Goal: Check status: Check status

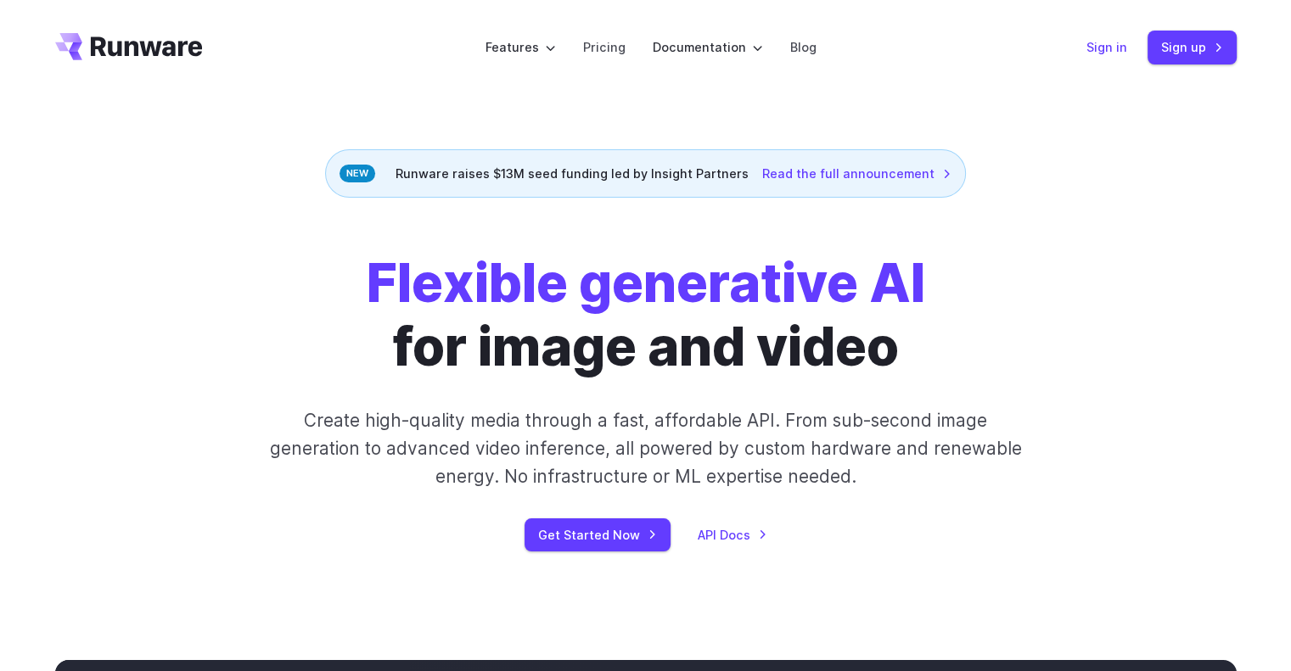
click at [1101, 39] on link "Sign in" at bounding box center [1106, 47] width 41 height 20
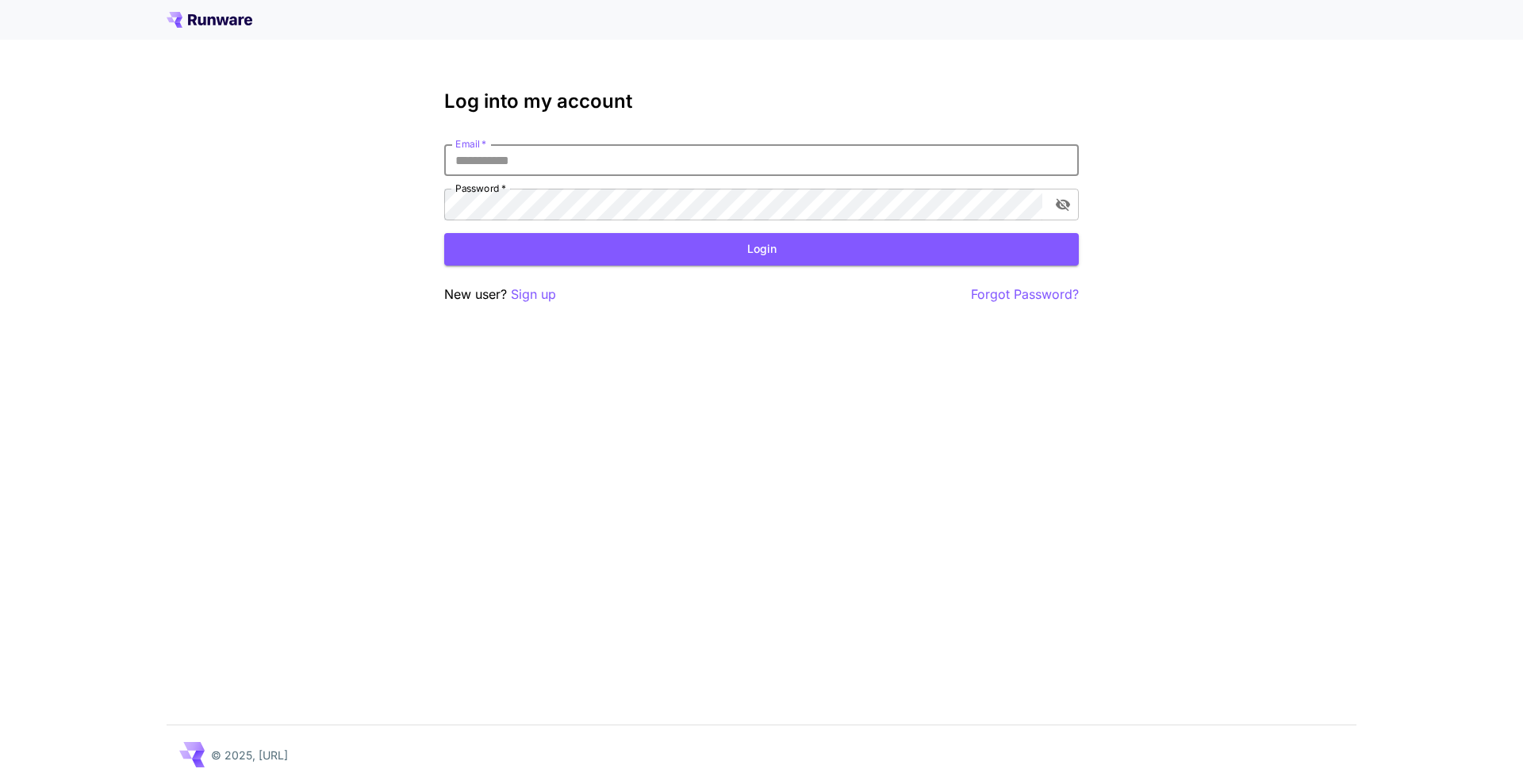
click at [710, 155] on input "Email   *" at bounding box center [761, 160] width 635 height 32
type input "**********"
click at [867, 254] on button "Login" at bounding box center [761, 249] width 635 height 33
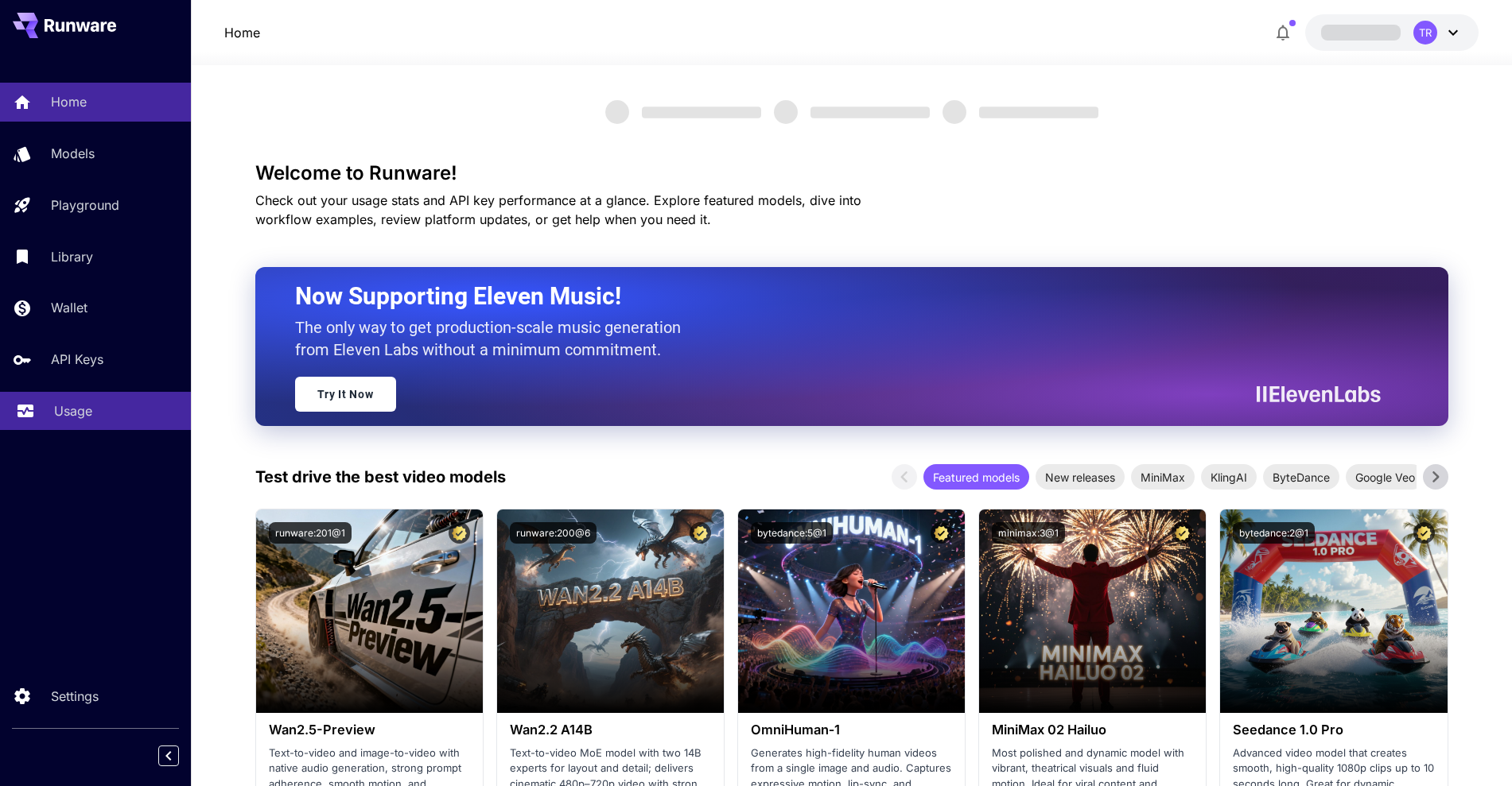
click at [79, 423] on link "Usage" at bounding box center [96, 411] width 191 height 39
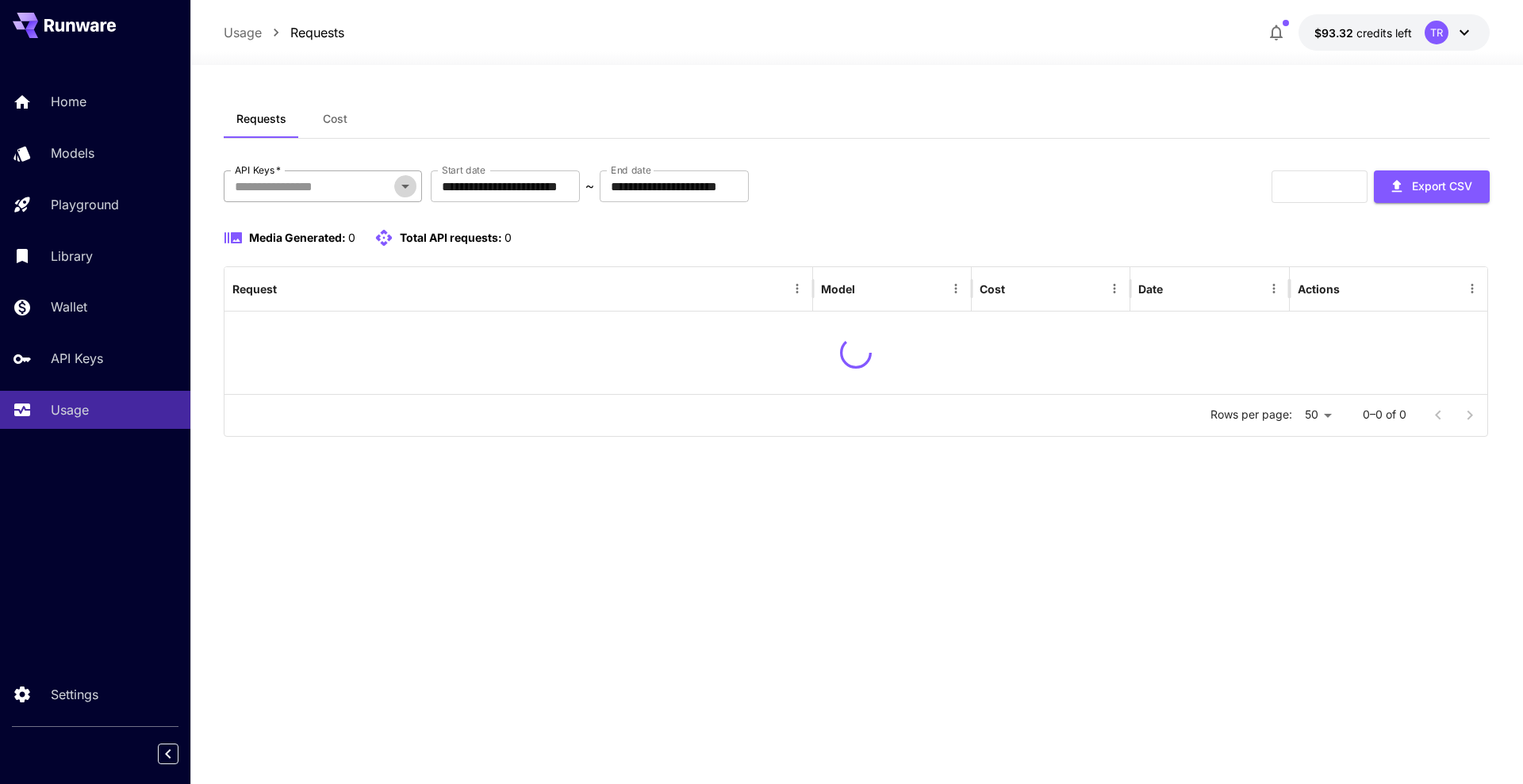
click at [396, 180] on icon "Open" at bounding box center [405, 186] width 19 height 19
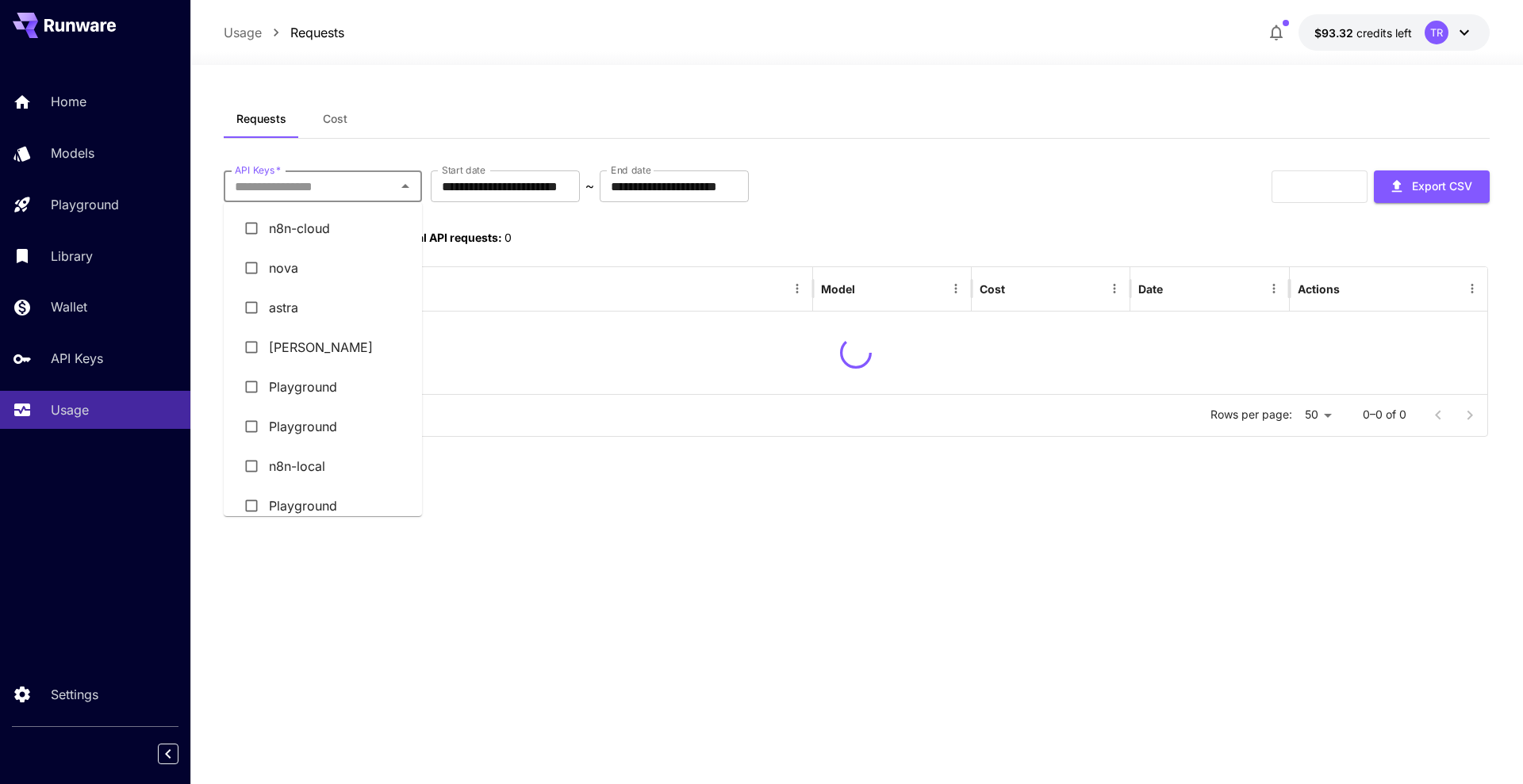
click at [317, 307] on li "astra" at bounding box center [323, 307] width 198 height 39
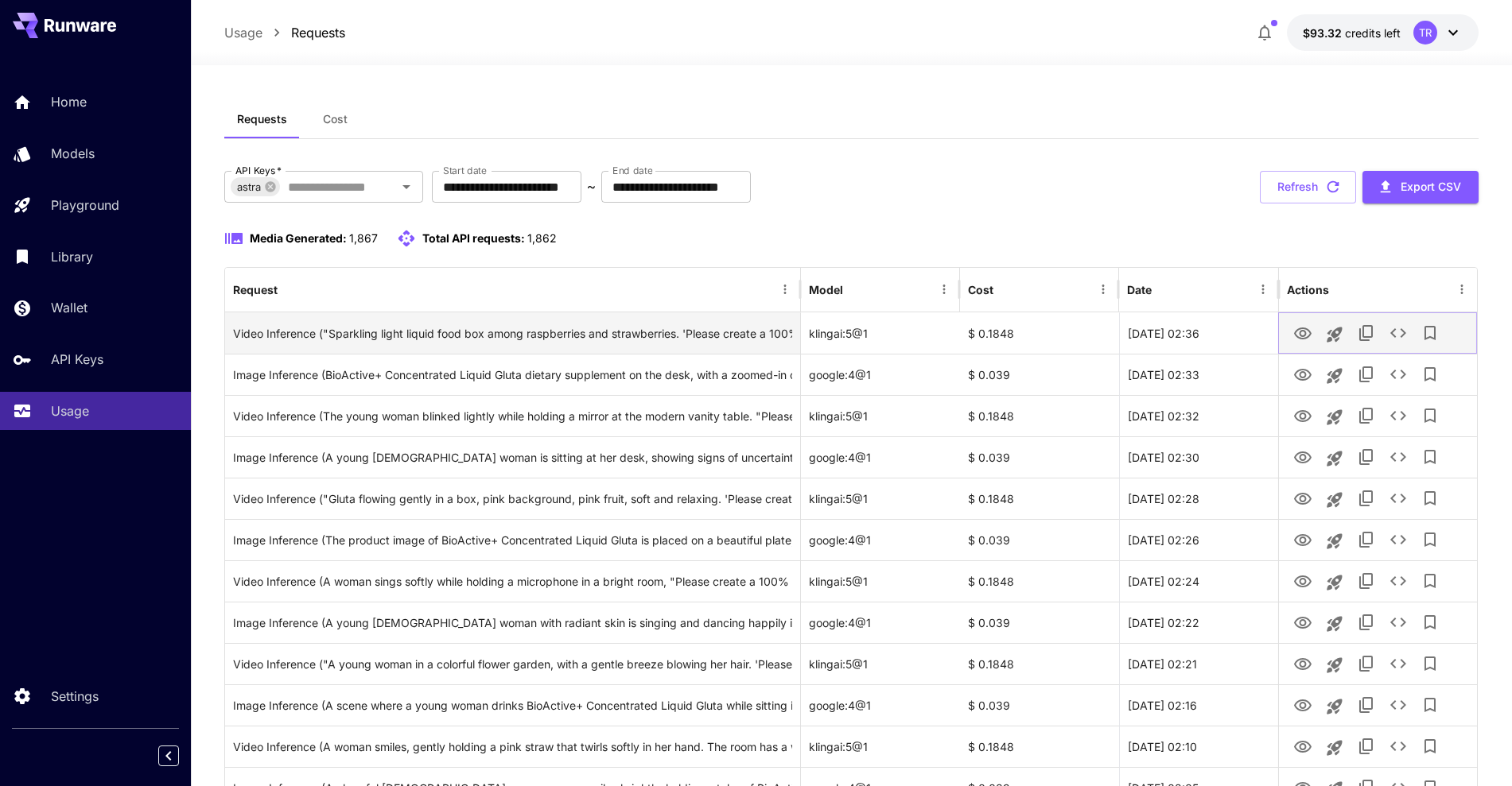
click at [1305, 332] on icon "View" at bounding box center [1303, 334] width 18 height 12
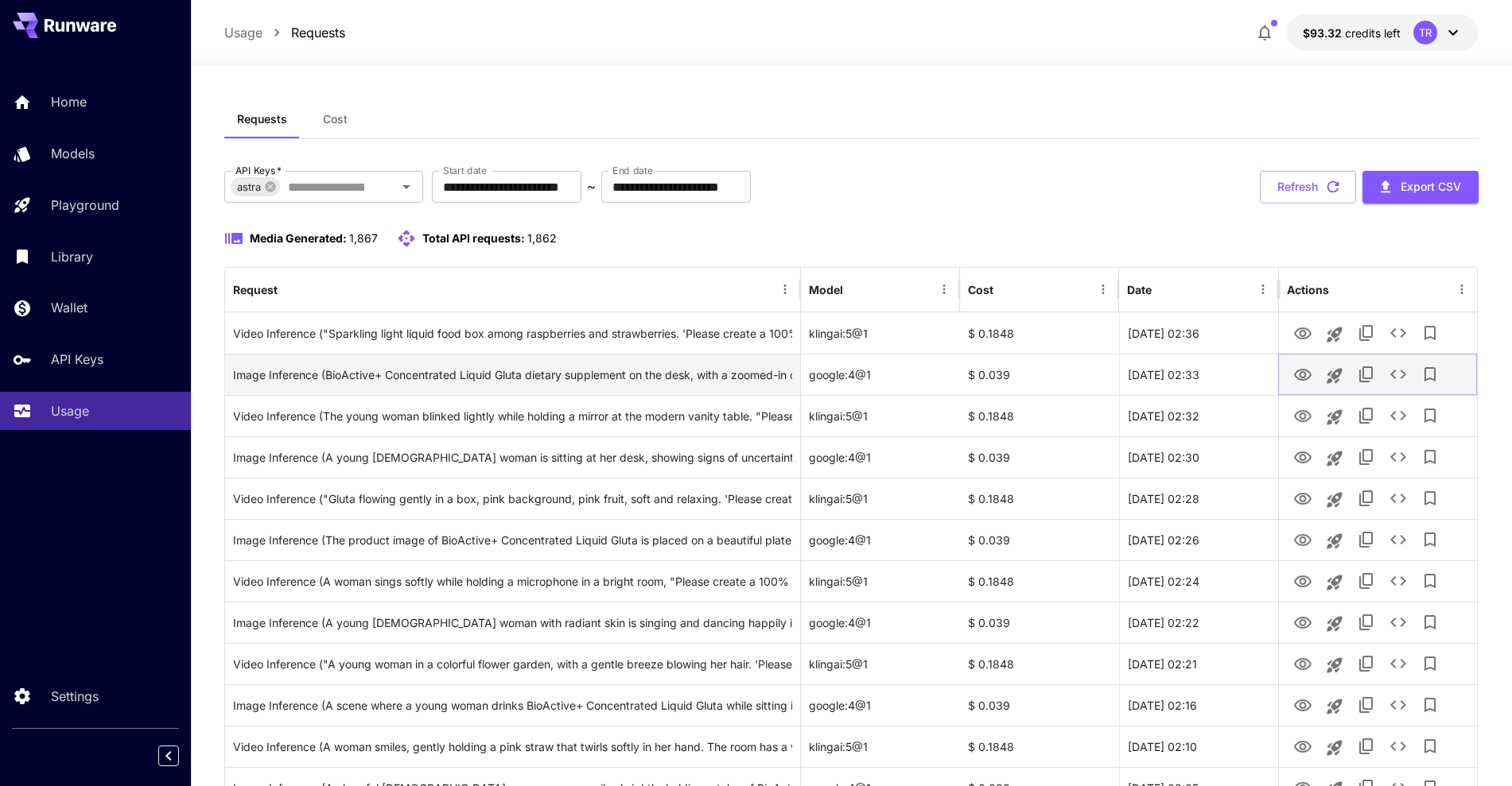
click at [1302, 377] on icon "View" at bounding box center [1303, 375] width 18 height 12
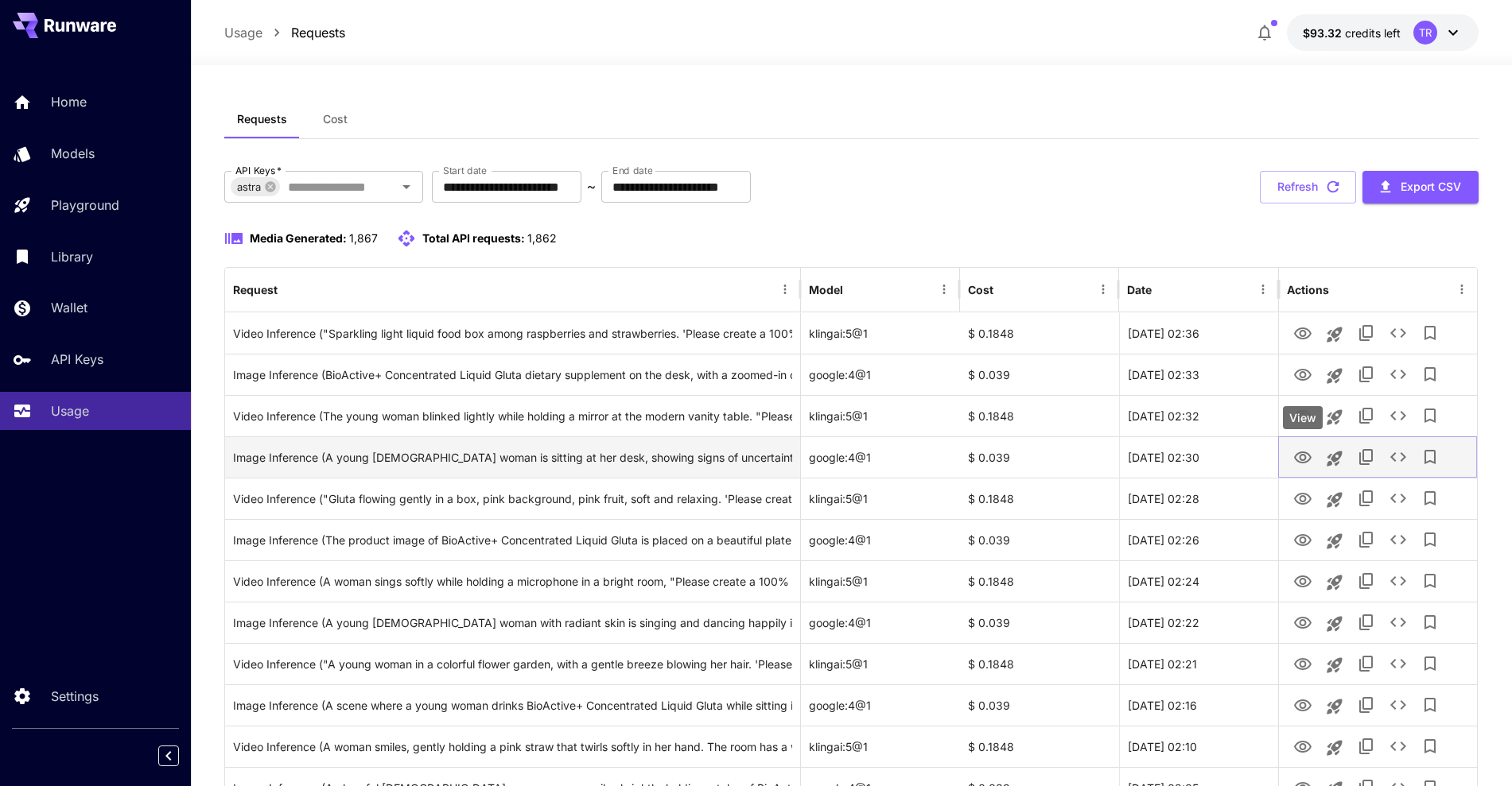
click at [1298, 459] on icon "View" at bounding box center [1303, 458] width 19 height 19
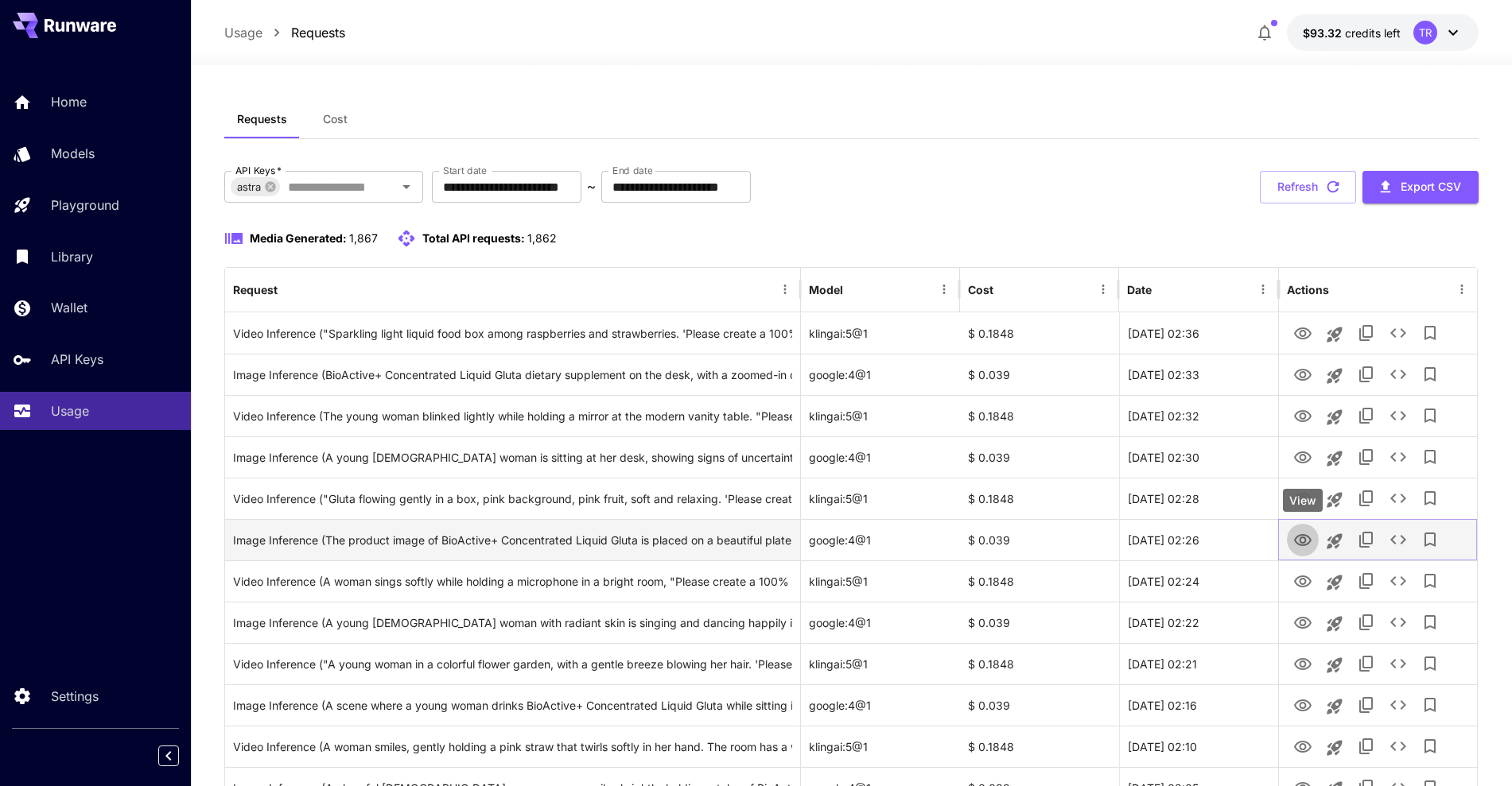
click at [1296, 533] on icon "View" at bounding box center [1303, 541] width 19 height 19
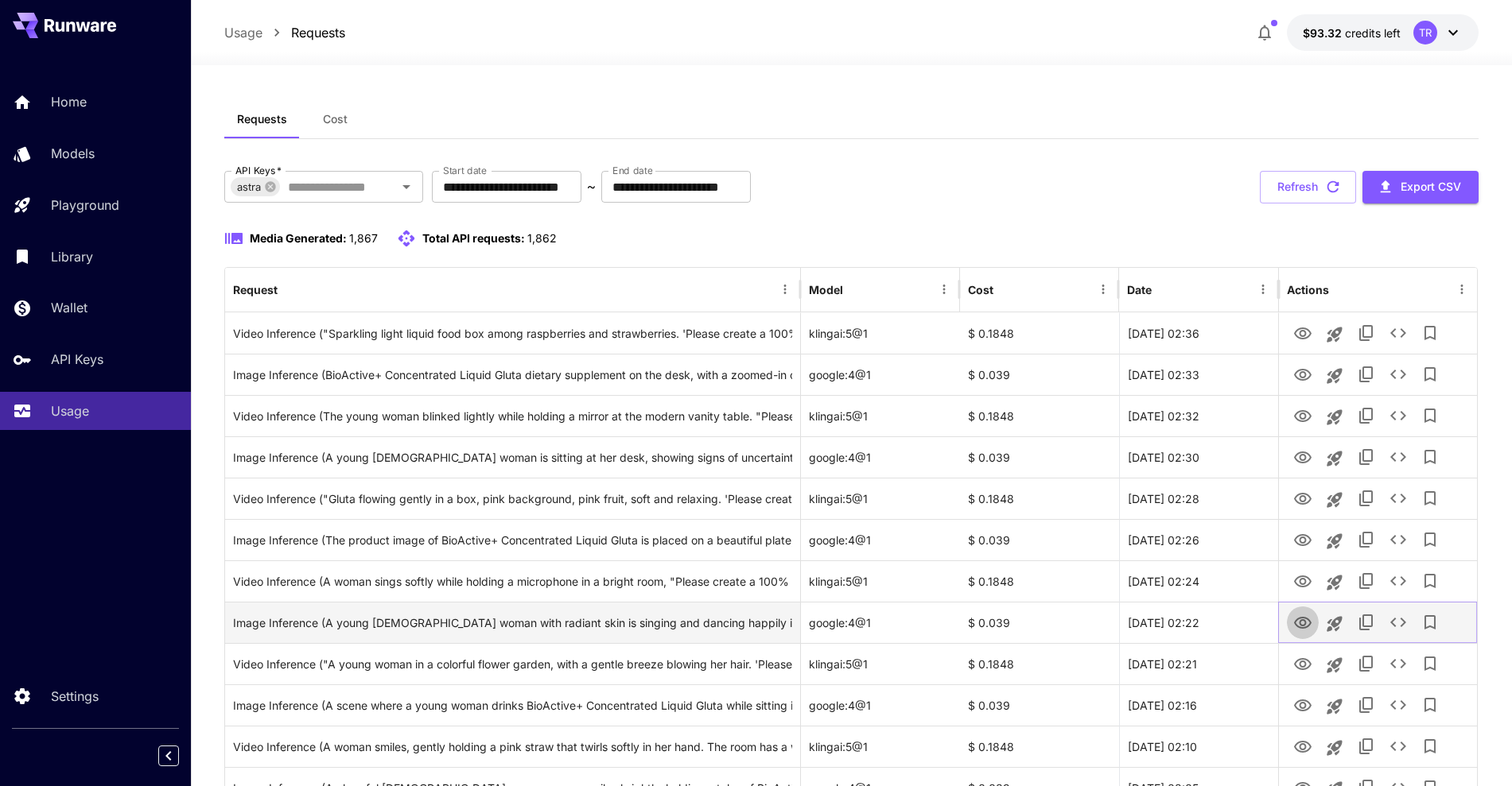
click at [1307, 622] on icon "View" at bounding box center [1303, 623] width 19 height 19
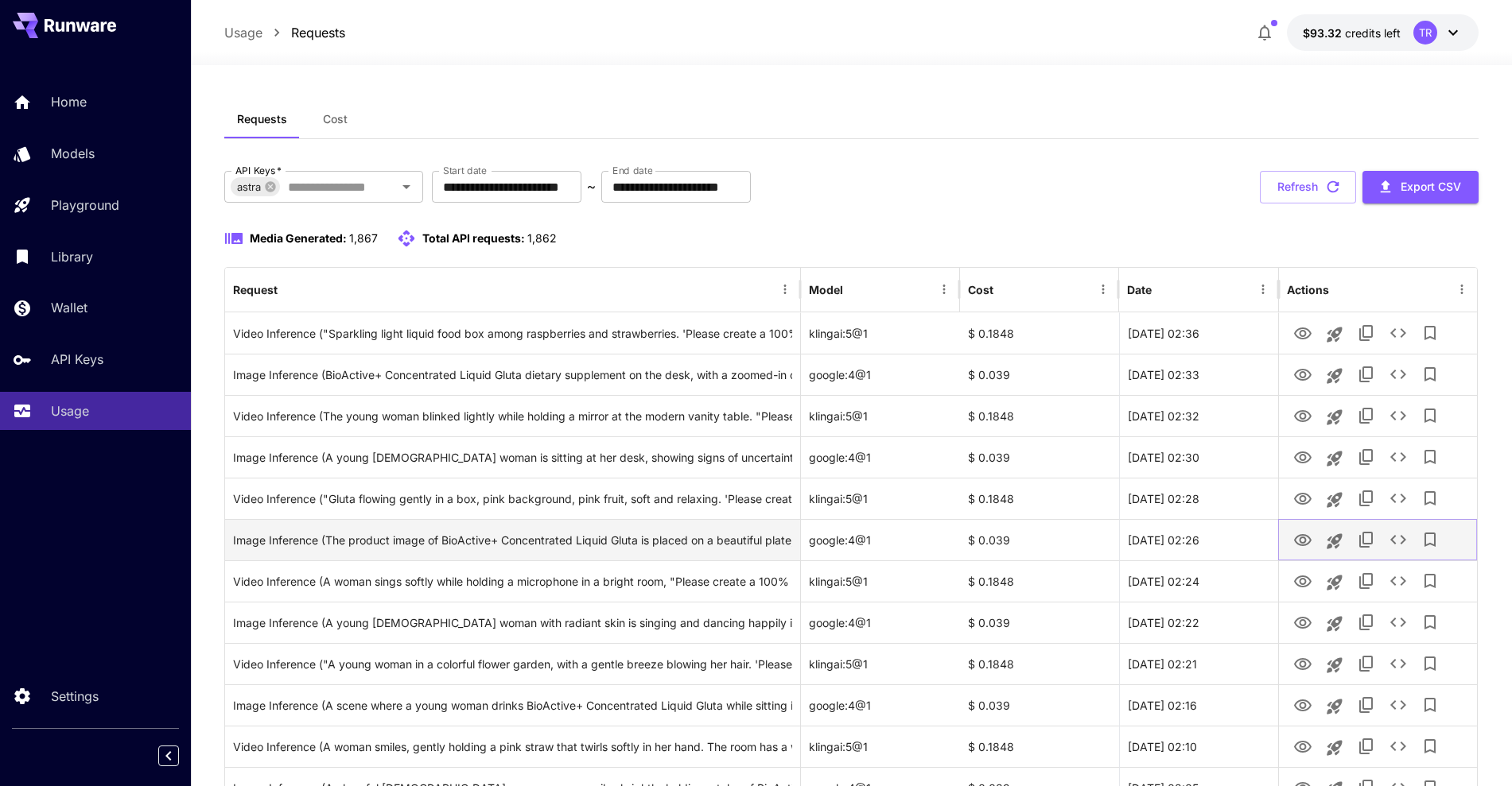
click at [1300, 545] on icon "View" at bounding box center [1303, 541] width 19 height 19
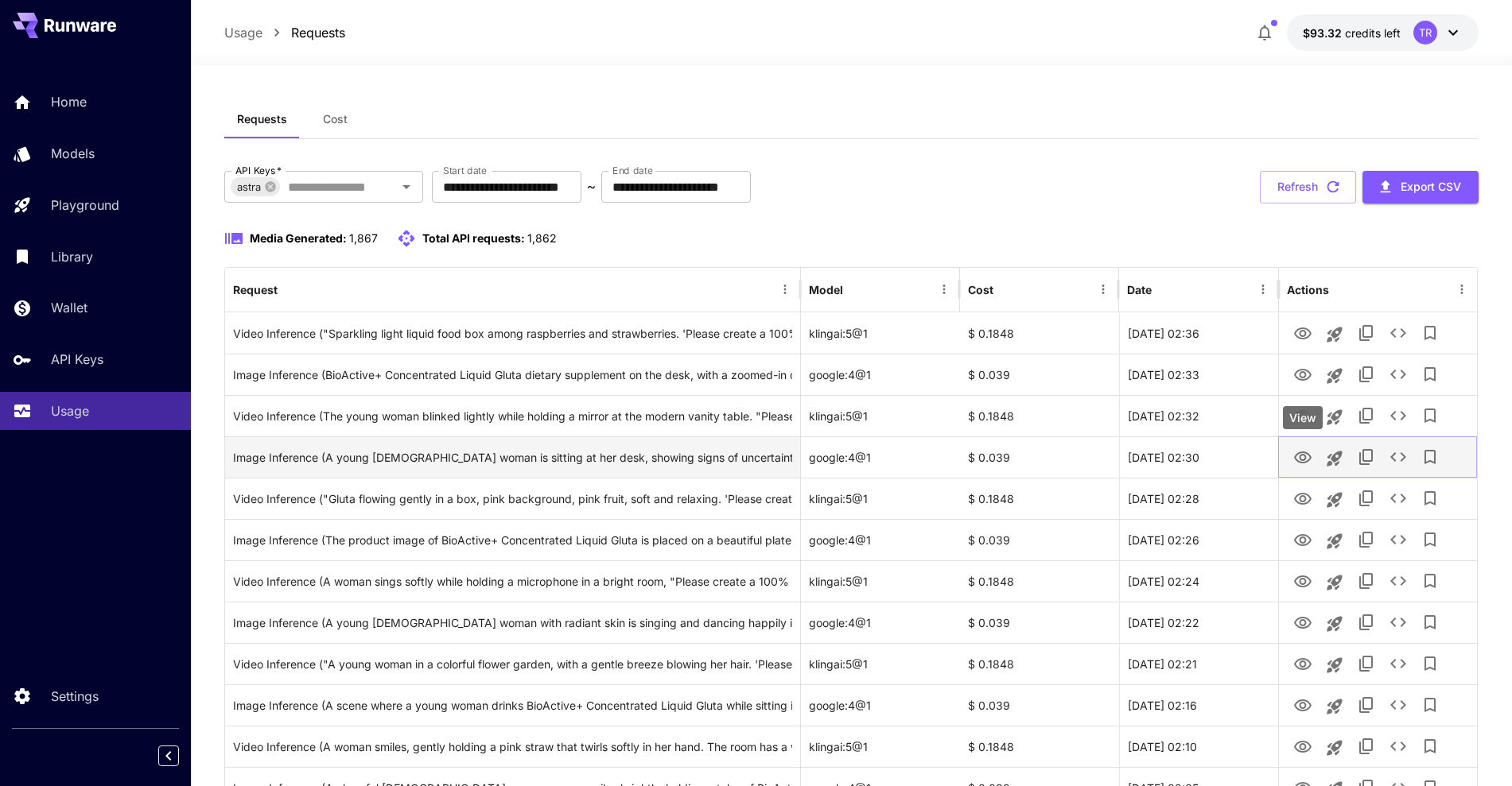
click at [1309, 454] on icon "View" at bounding box center [1303, 457] width 18 height 12
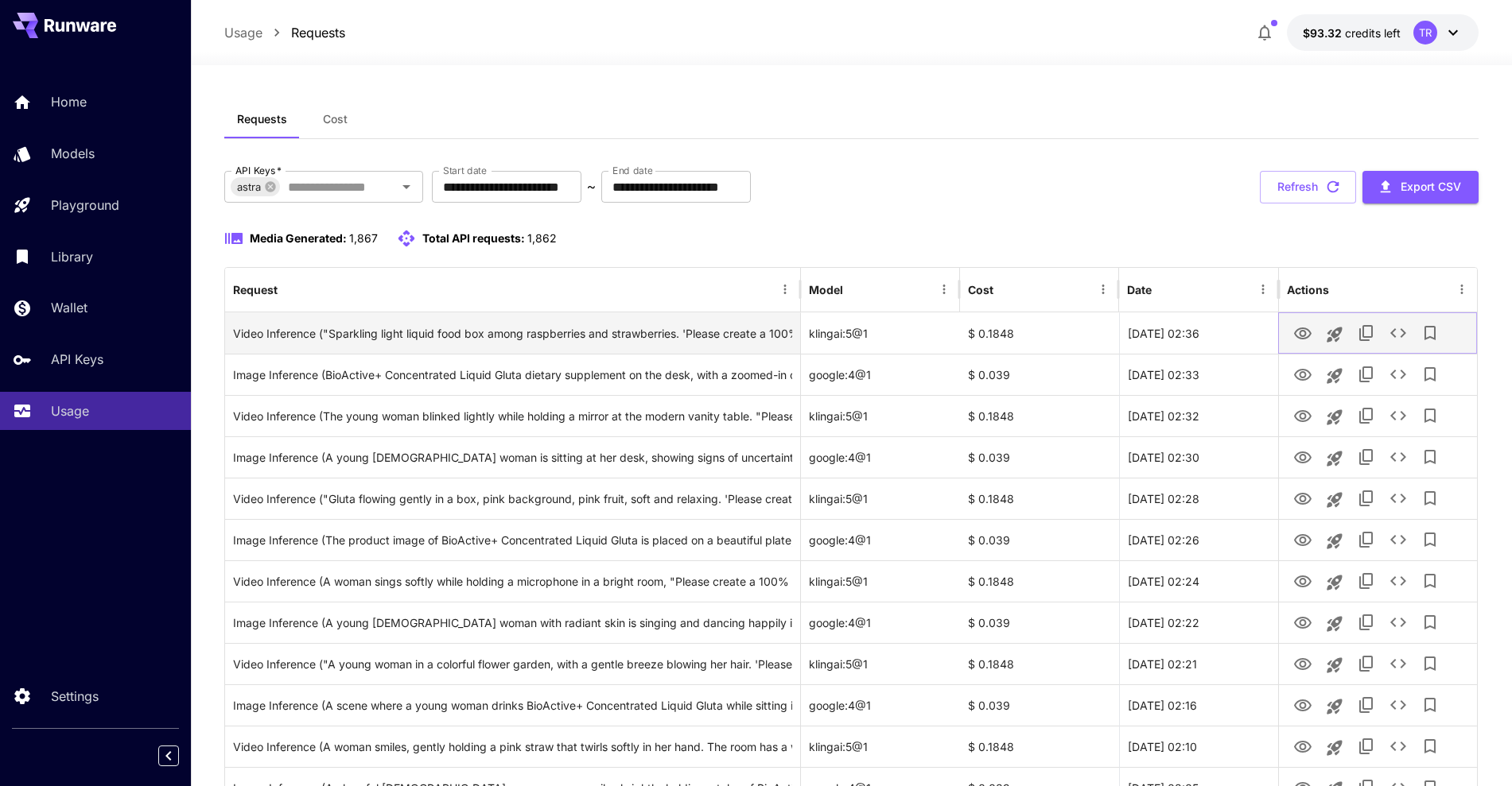
click at [1295, 336] on icon "View" at bounding box center [1303, 334] width 19 height 19
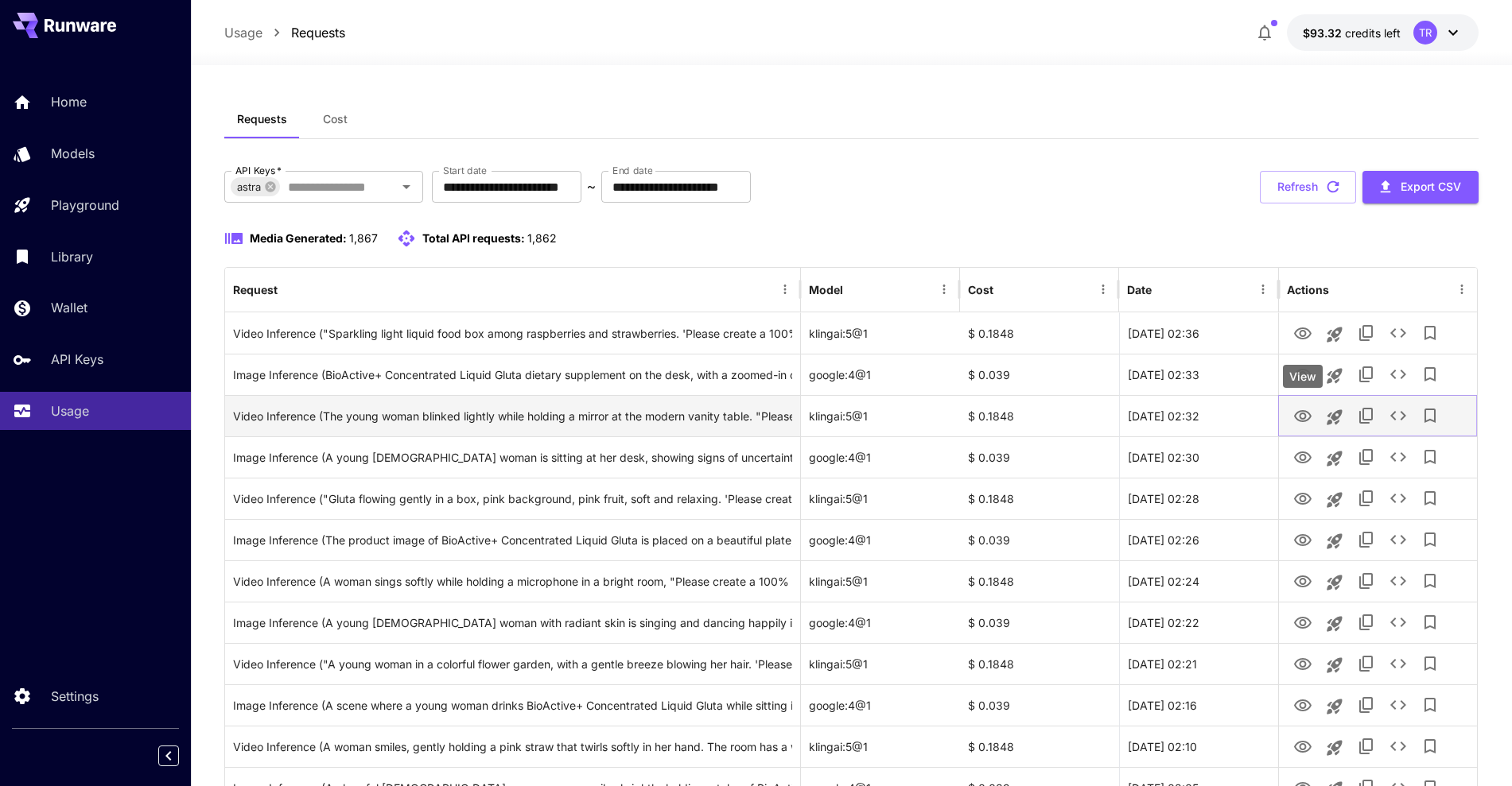
click at [1305, 414] on icon "View" at bounding box center [1303, 416] width 18 height 12
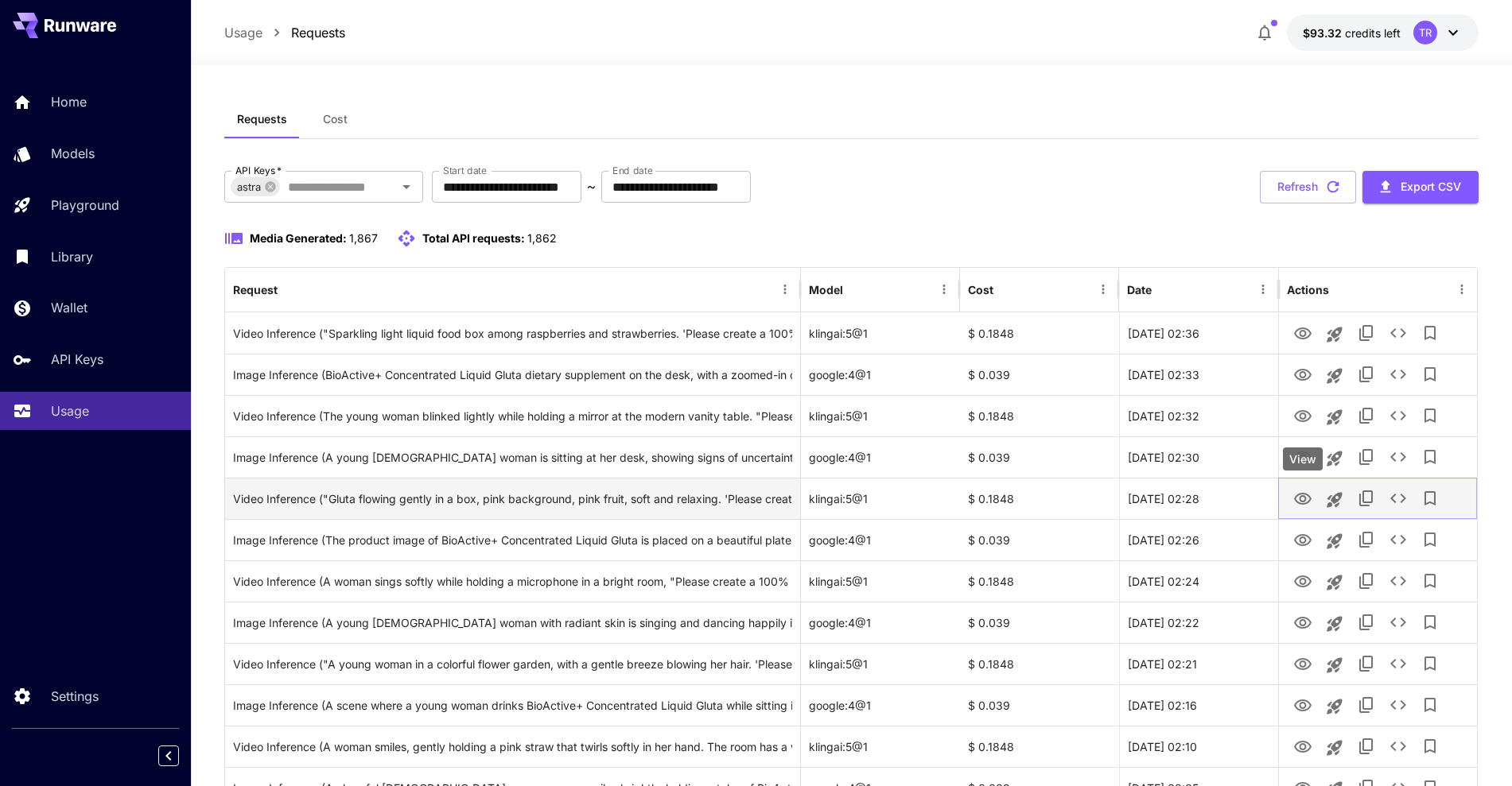
click at [1300, 493] on icon "View" at bounding box center [1303, 498] width 18 height 12
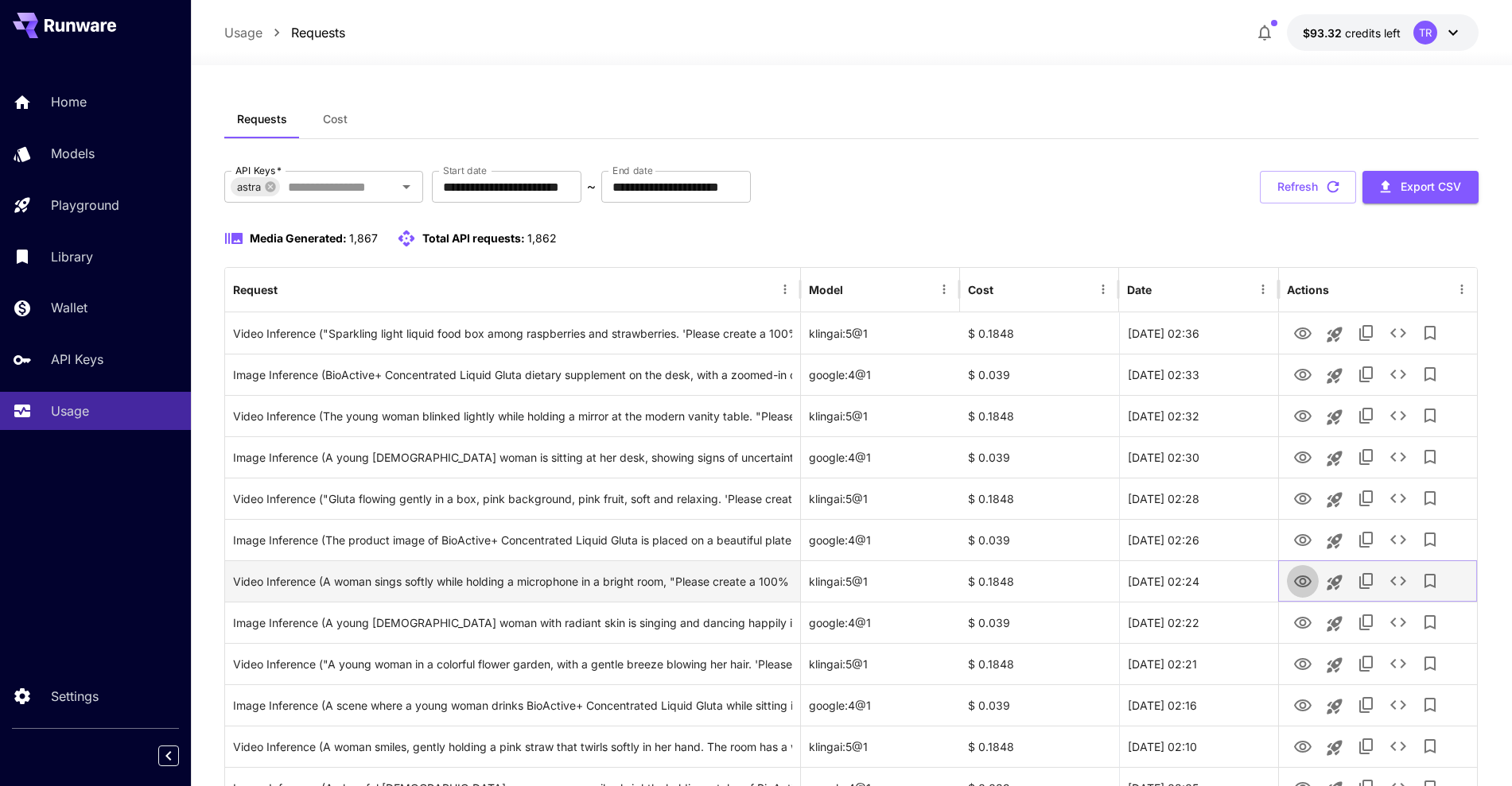
click at [1302, 579] on icon "View" at bounding box center [1303, 581] width 18 height 12
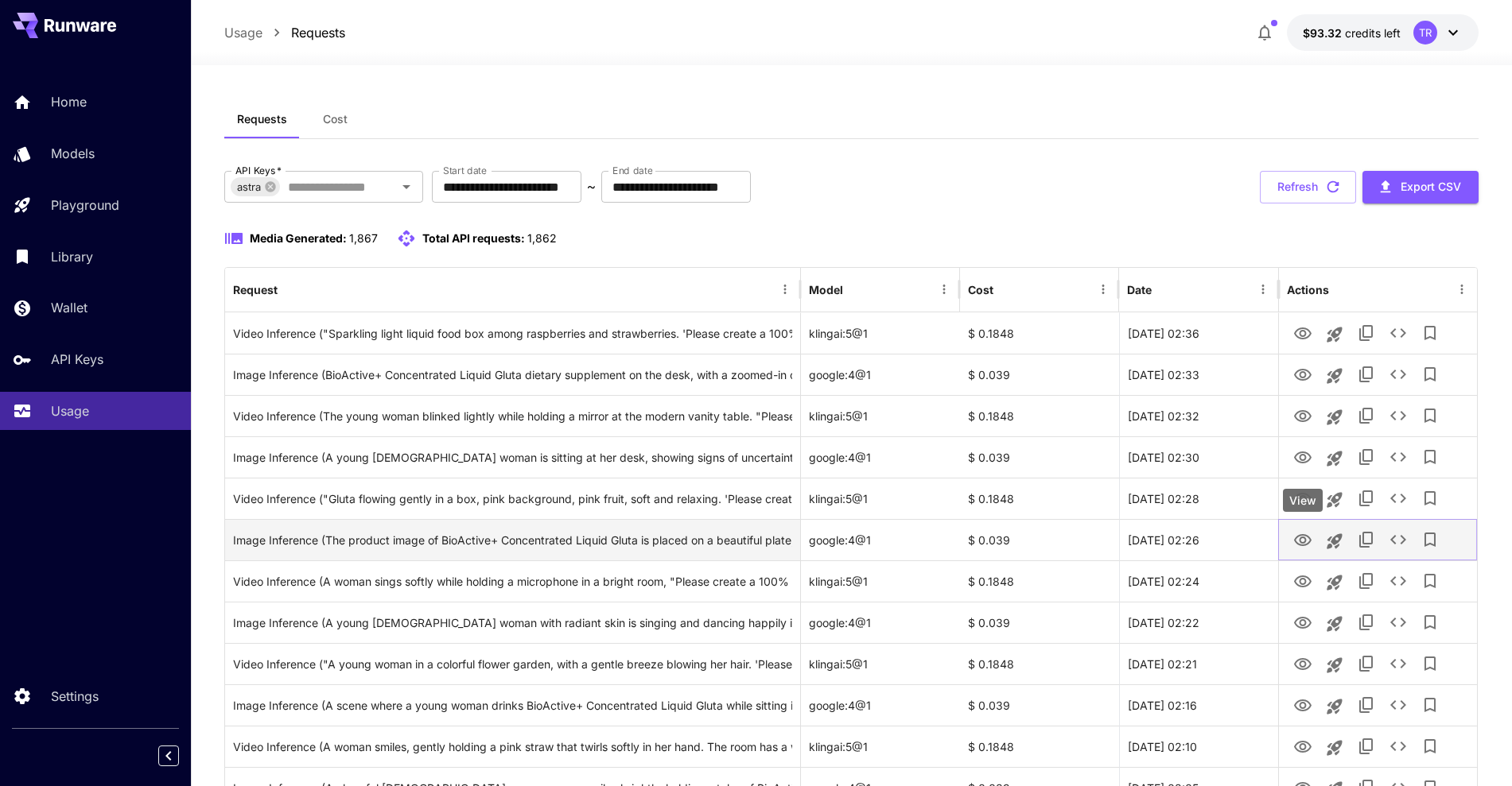
click at [1310, 539] on icon "View" at bounding box center [1303, 540] width 18 height 12
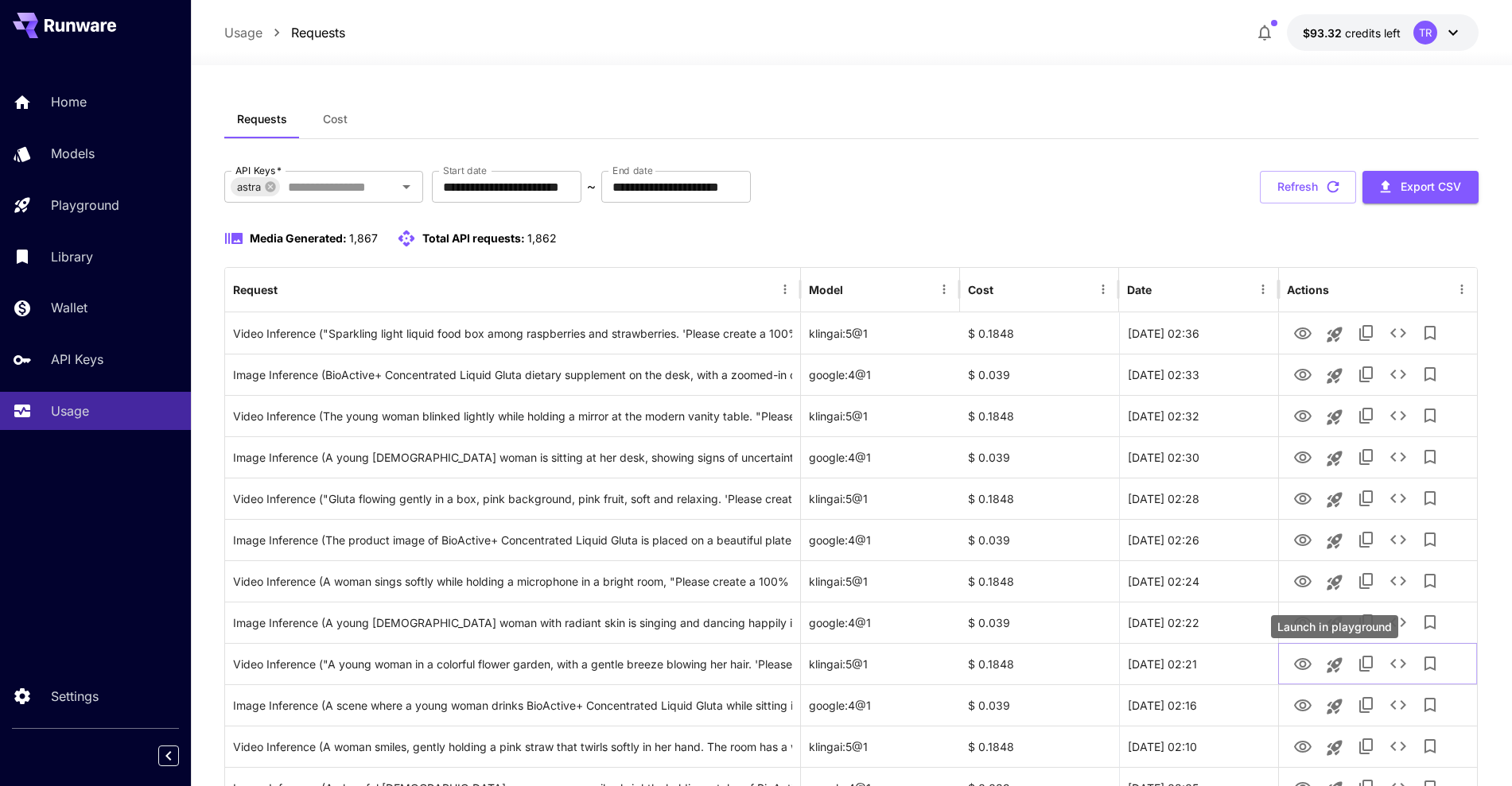
click at [1306, 615] on div "Launch in playground" at bounding box center [1335, 627] width 127 height 23
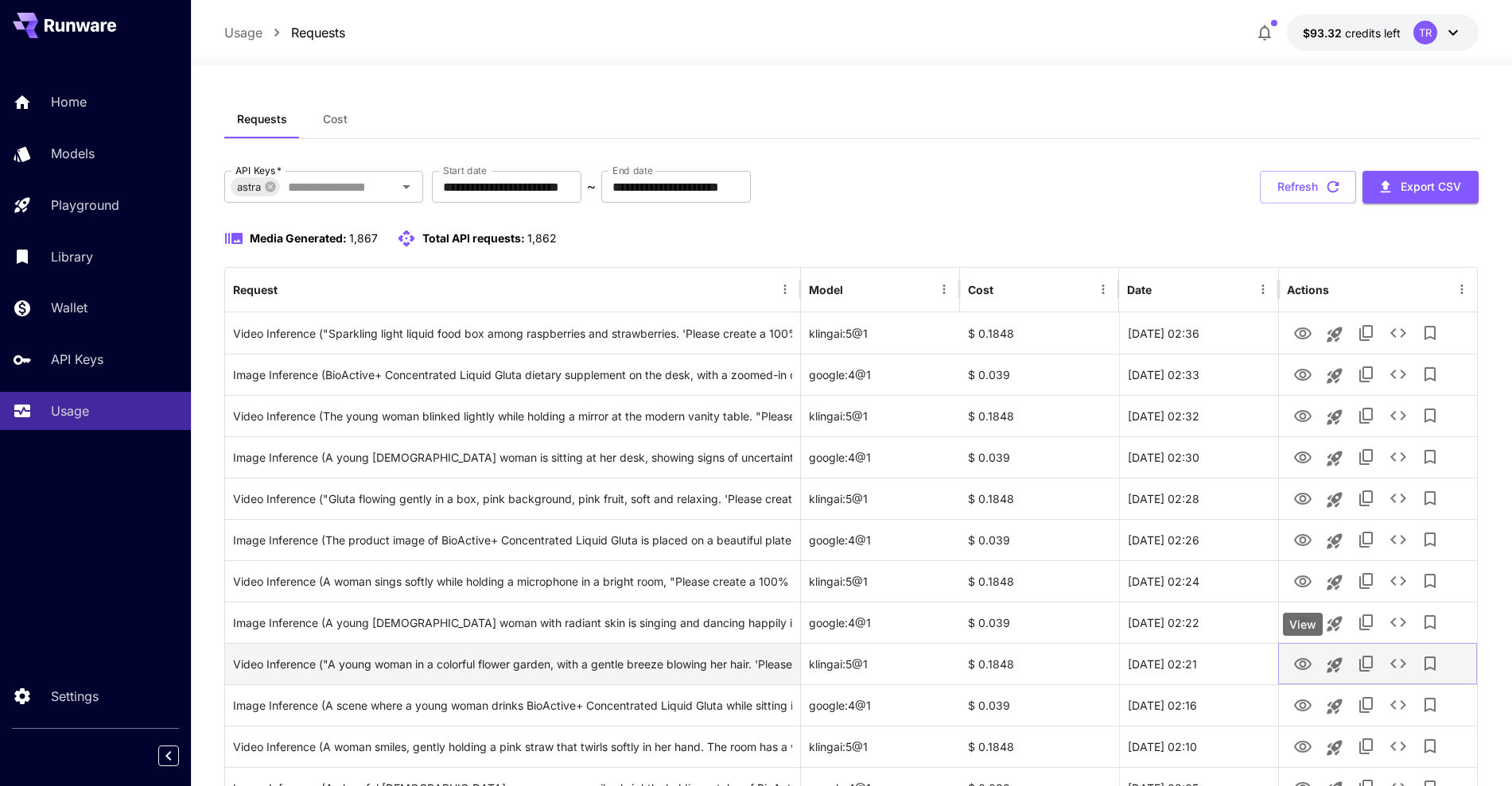
click at [1302, 674] on button "View" at bounding box center [1303, 663] width 32 height 33
click at [1307, 658] on icon "View" at bounding box center [1303, 664] width 19 height 19
